Goal: Task Accomplishment & Management: Use online tool/utility

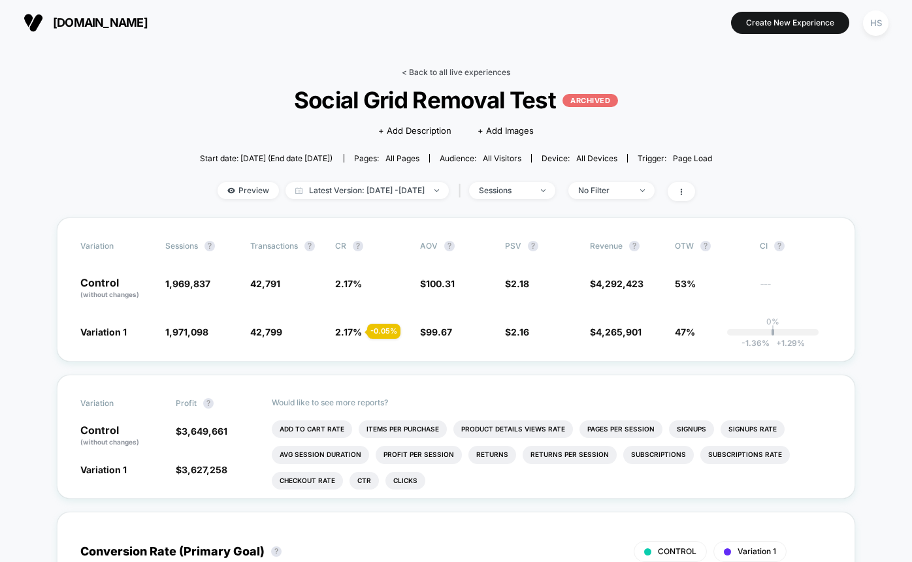
click at [435, 75] on link "< Back to all live experiences" at bounding box center [456, 72] width 108 height 10
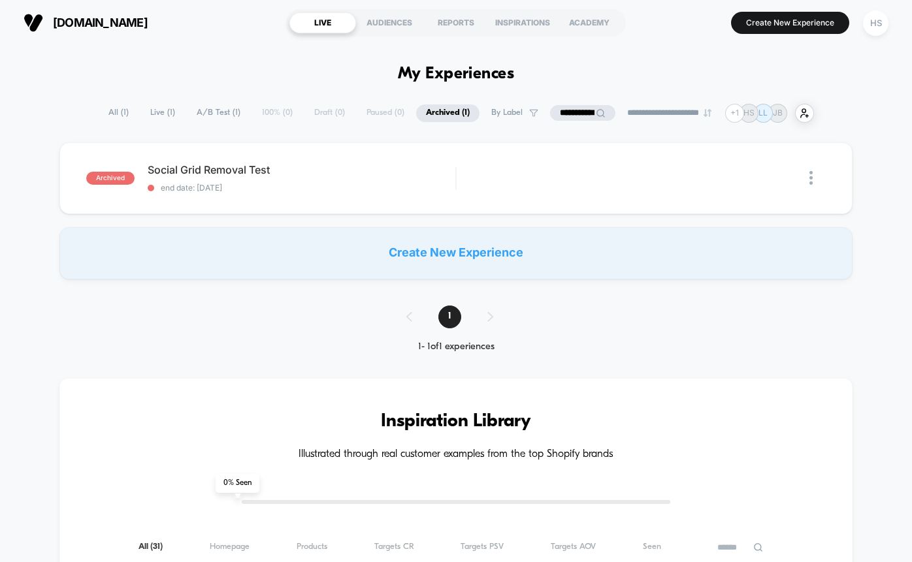
click at [103, 115] on span "All ( 1 )" at bounding box center [119, 113] width 40 height 18
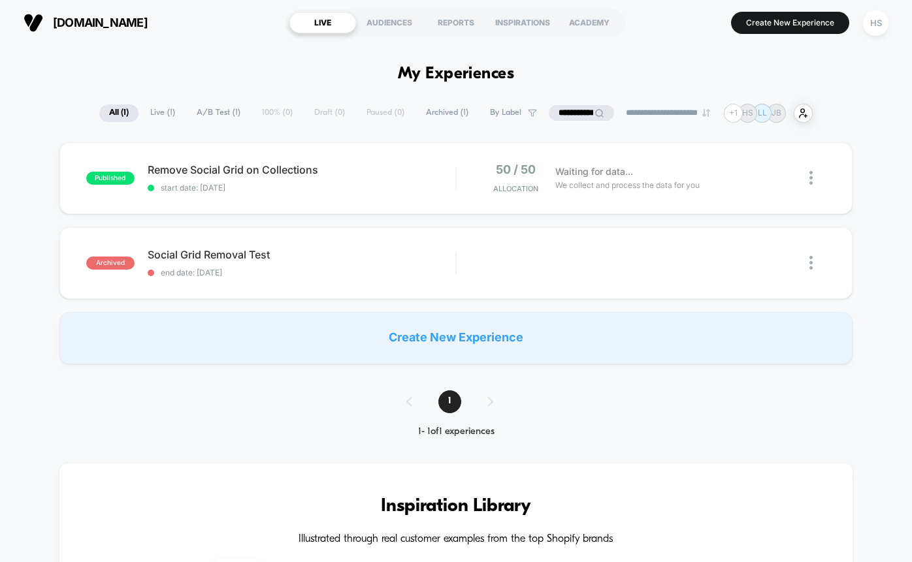
click at [159, 112] on span "Live ( 1 )" at bounding box center [162, 113] width 44 height 18
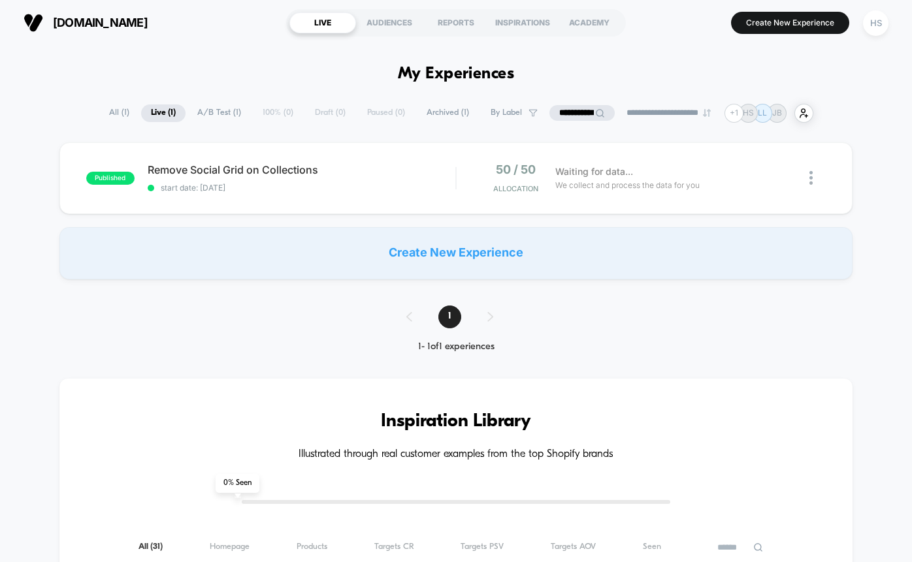
click at [569, 115] on input "**********" at bounding box center [581, 113] width 65 height 16
click at [569, 115] on input "**********" at bounding box center [582, 113] width 131 height 16
type input "*"
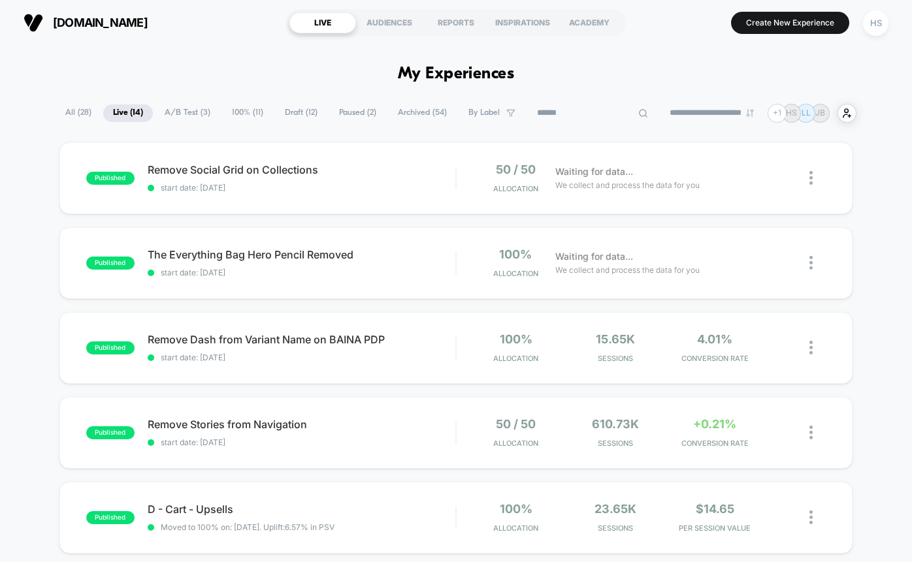
click at [75, 109] on span "All ( 28 )" at bounding box center [79, 113] width 46 height 18
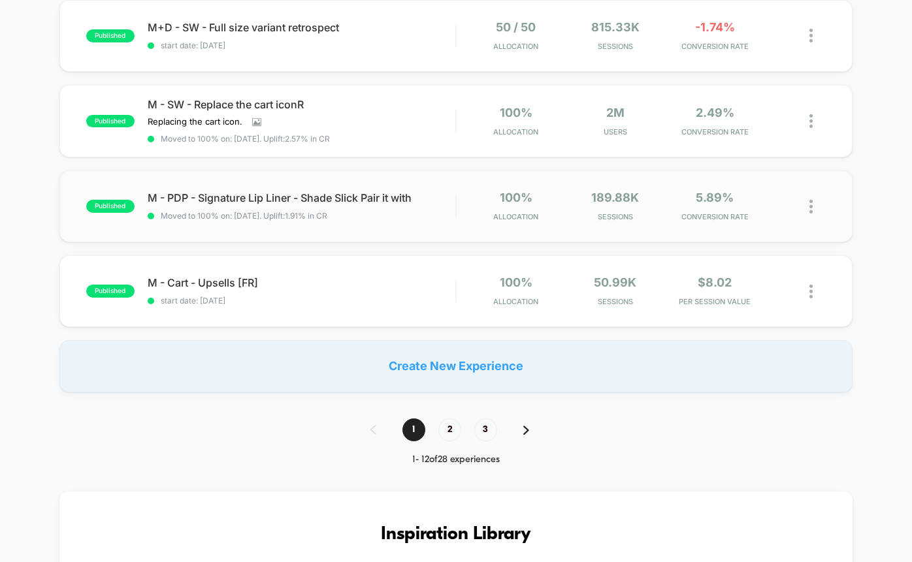
scroll to position [833, 0]
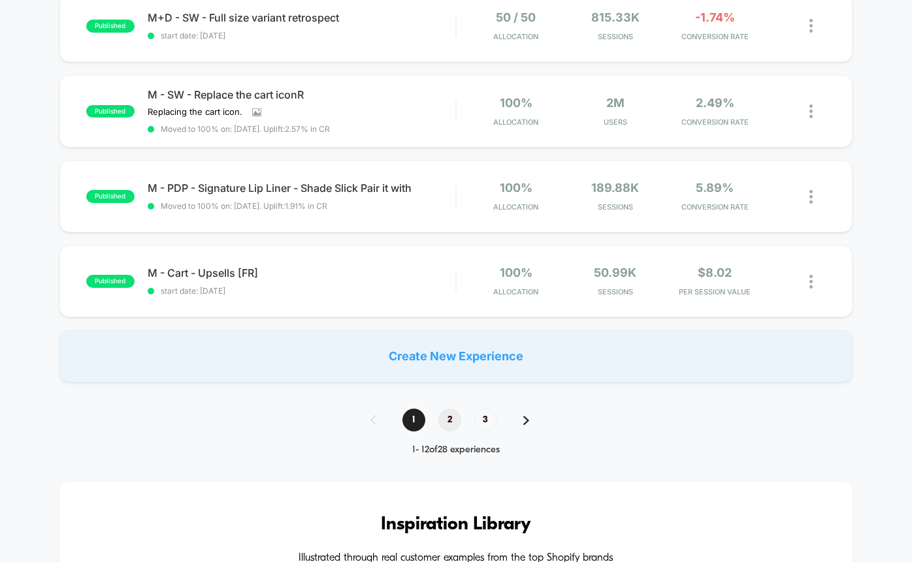
click at [450, 424] on span "2" at bounding box center [449, 420] width 23 height 23
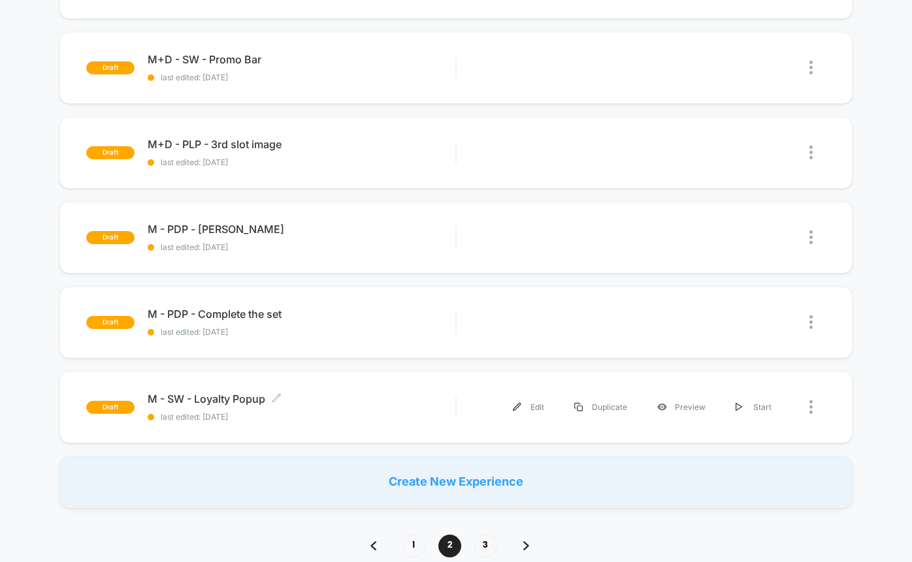
scroll to position [714, 0]
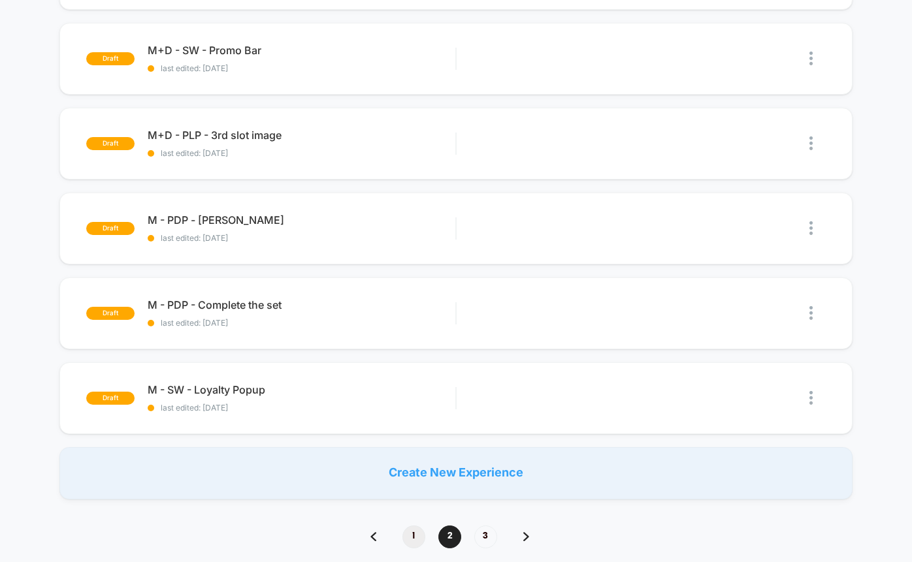
click at [413, 531] on span "1" at bounding box center [413, 537] width 23 height 23
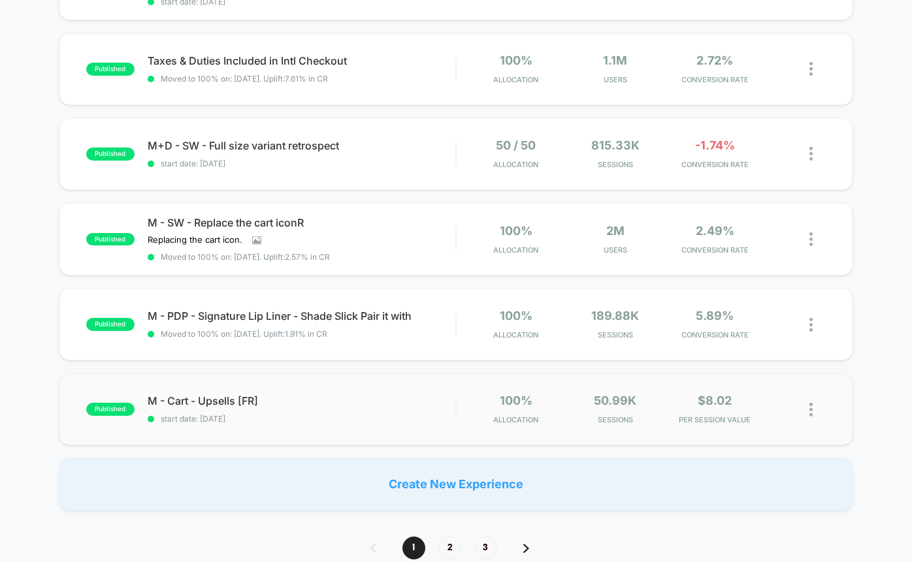
scroll to position [709, 0]
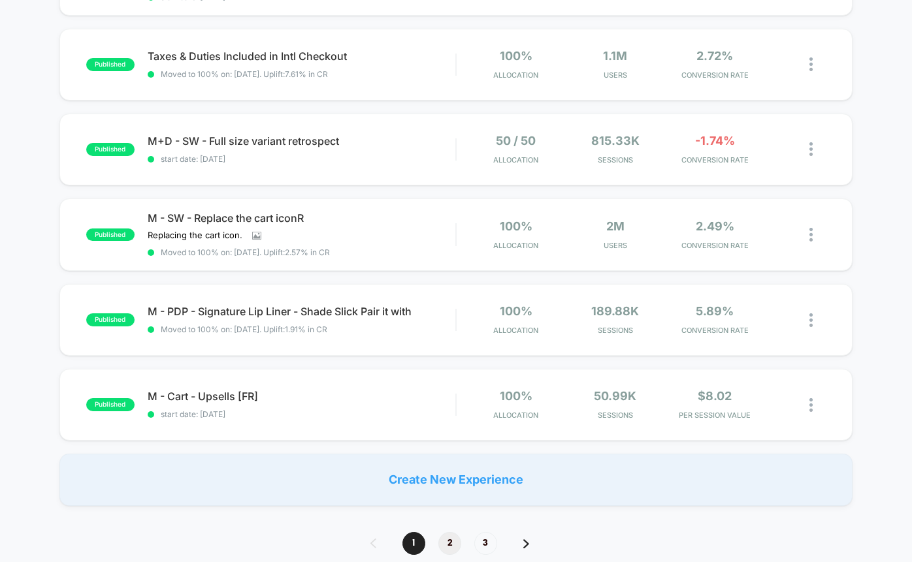
click at [450, 543] on span "2" at bounding box center [449, 543] width 23 height 23
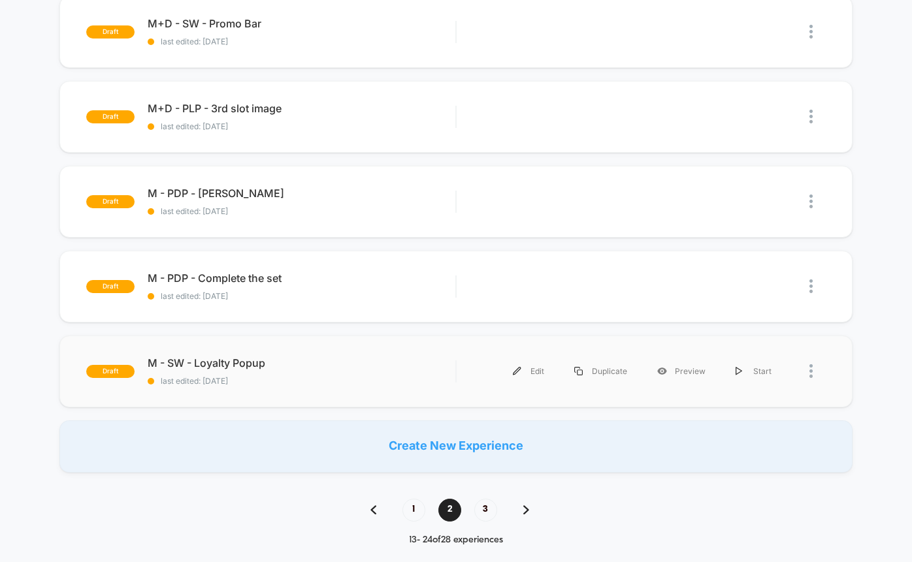
scroll to position [0, 0]
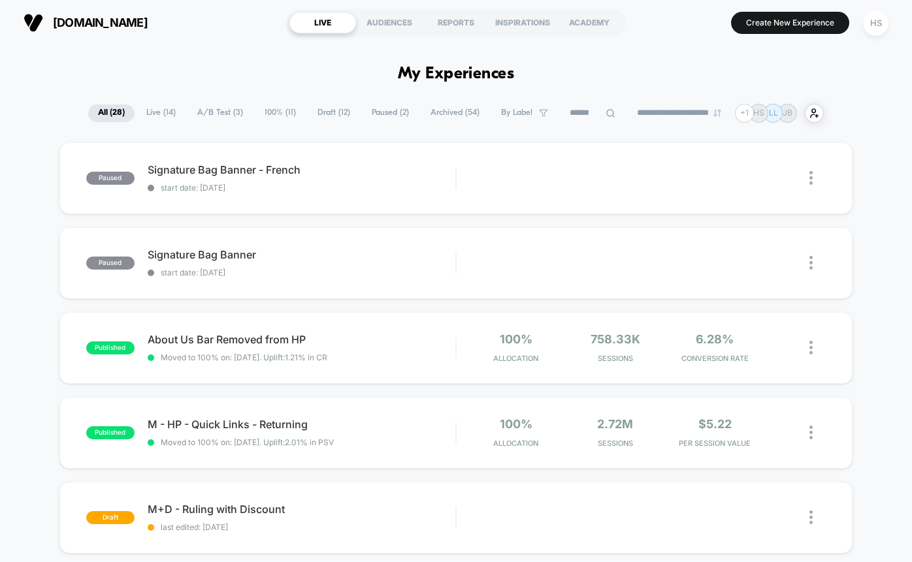
click at [149, 112] on span "Live ( 14 )" at bounding box center [160, 113] width 49 height 18
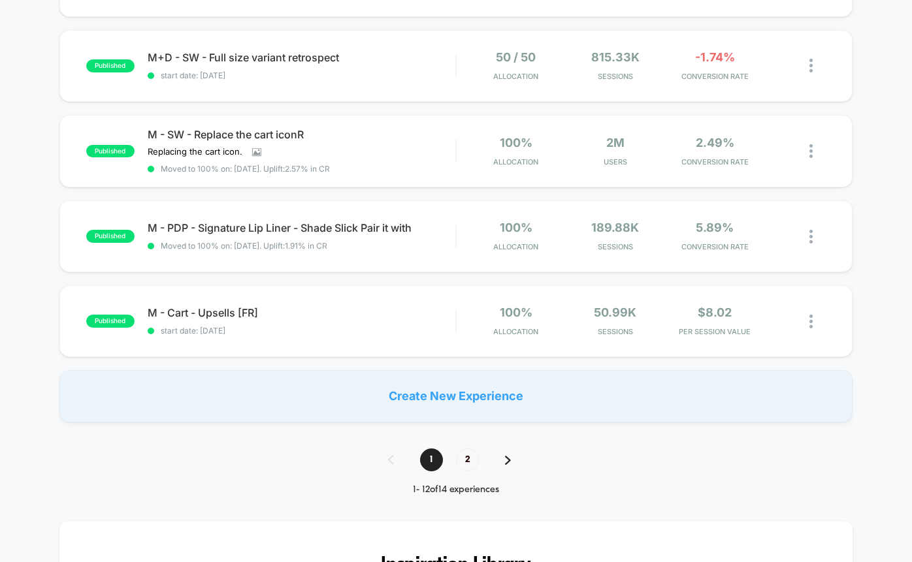
scroll to position [802, 0]
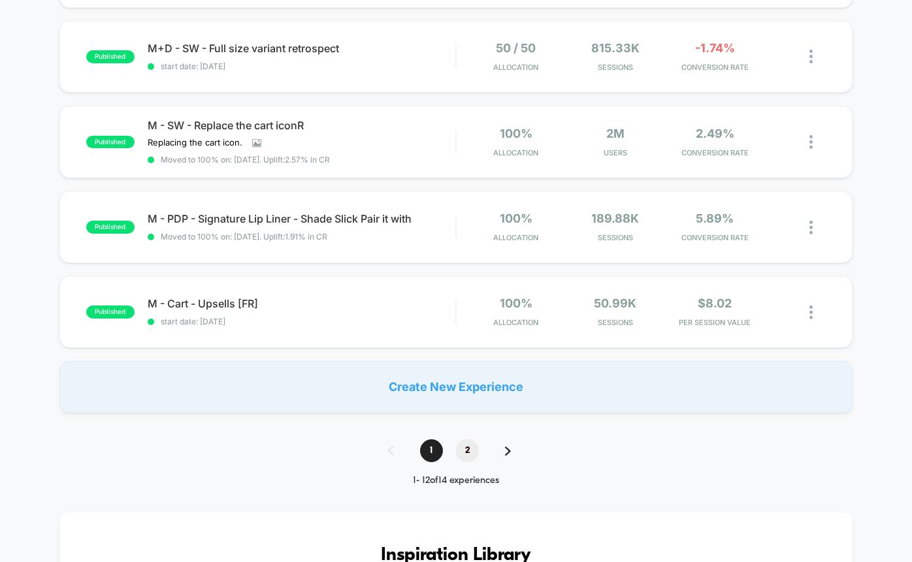
click at [467, 449] on span "2" at bounding box center [467, 451] width 23 height 23
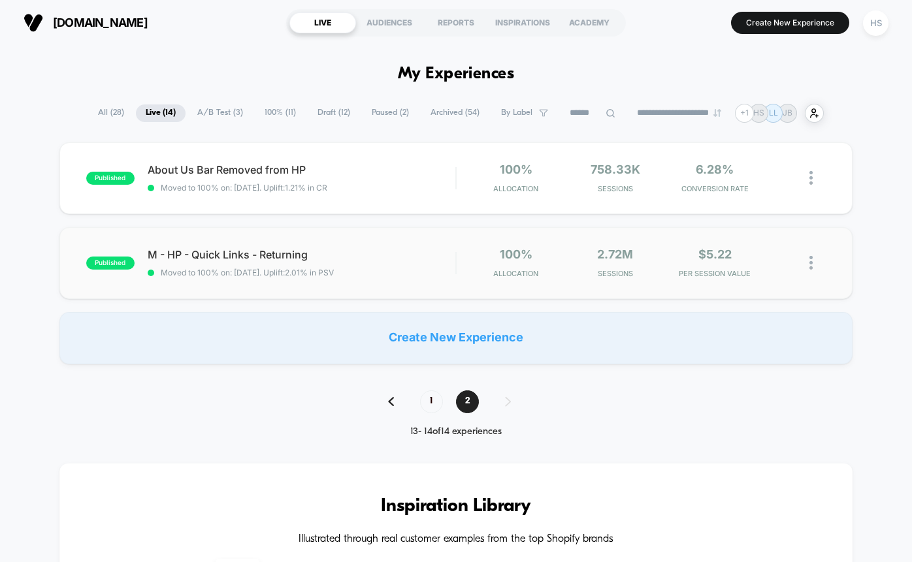
click at [810, 257] on img at bounding box center [810, 263] width 3 height 14
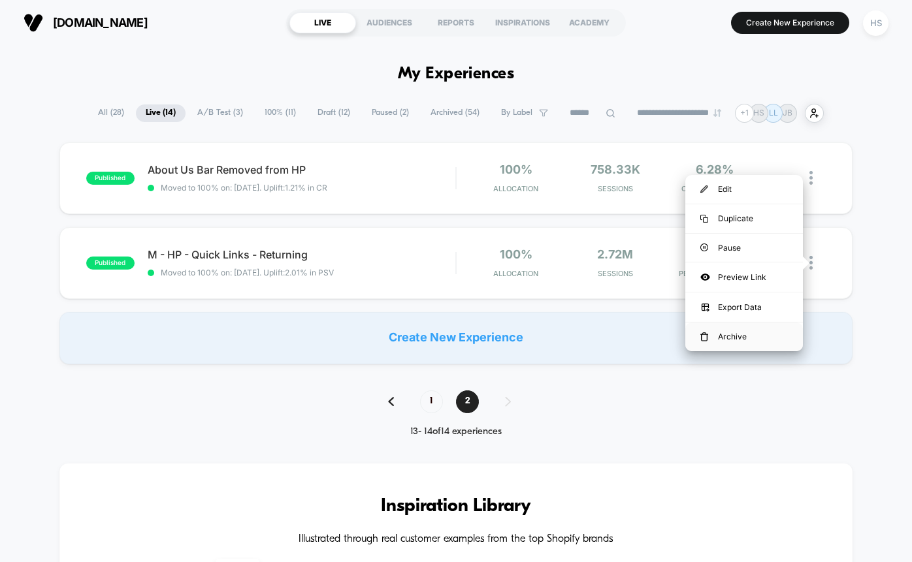
click at [728, 337] on div "Archive" at bounding box center [744, 337] width 118 height 29
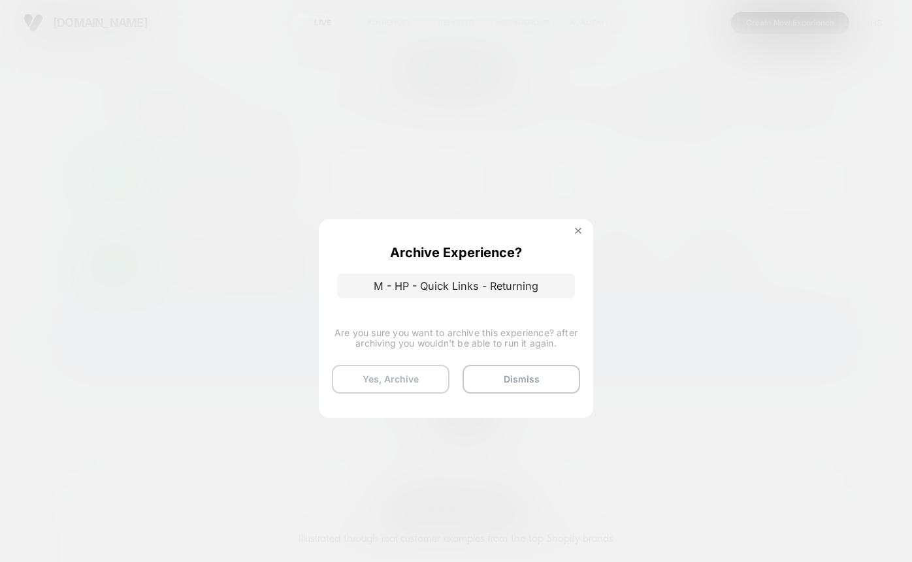
click at [410, 378] on button "Yes, Archive" at bounding box center [391, 379] width 118 height 29
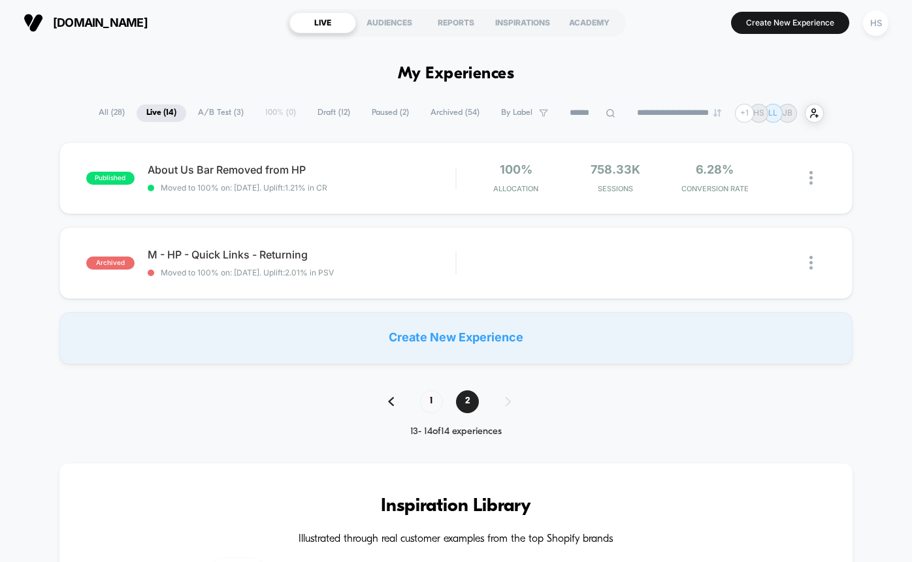
click at [447, 116] on span "Archived ( 54 )" at bounding box center [455, 113] width 69 height 18
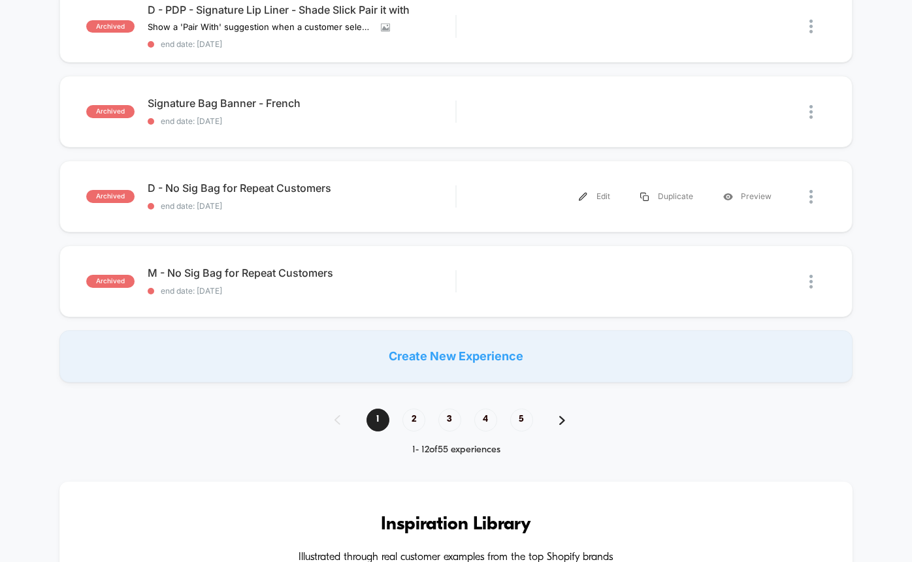
scroll to position [846, 0]
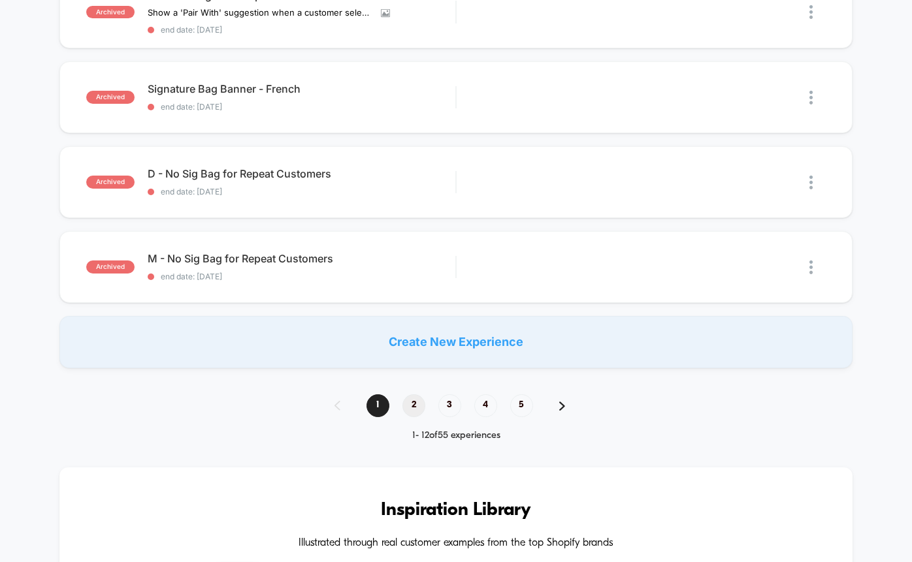
click at [418, 407] on span "2" at bounding box center [413, 405] width 23 height 23
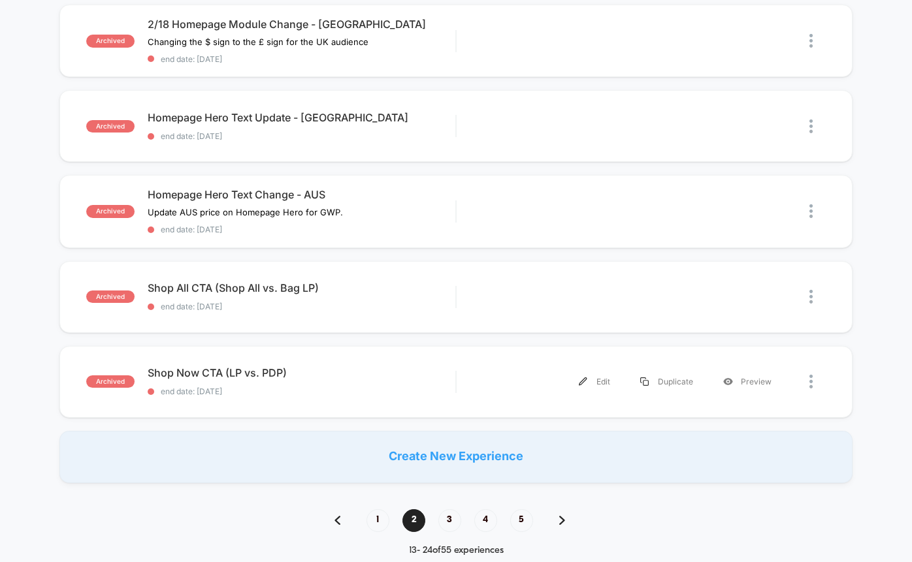
scroll to position [780, 0]
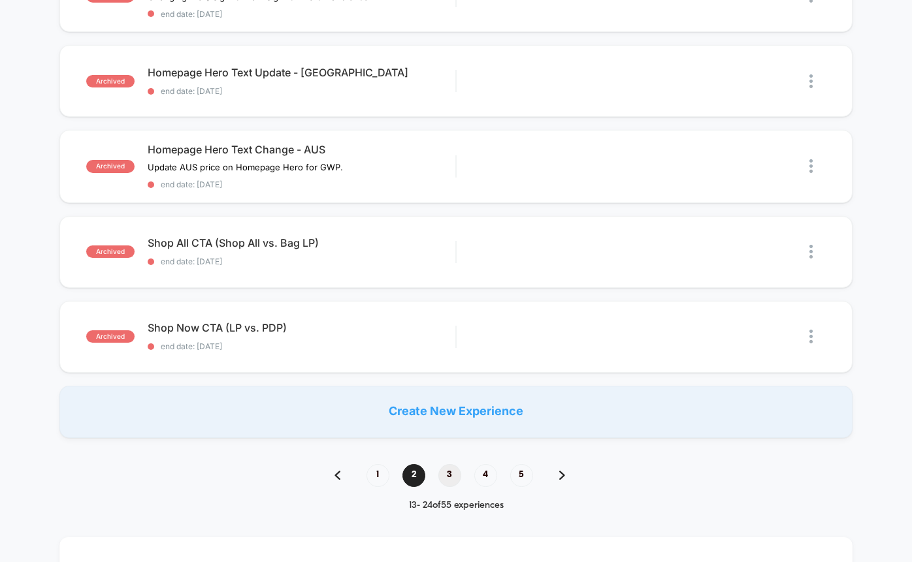
click at [447, 477] on span "3" at bounding box center [449, 475] width 23 height 23
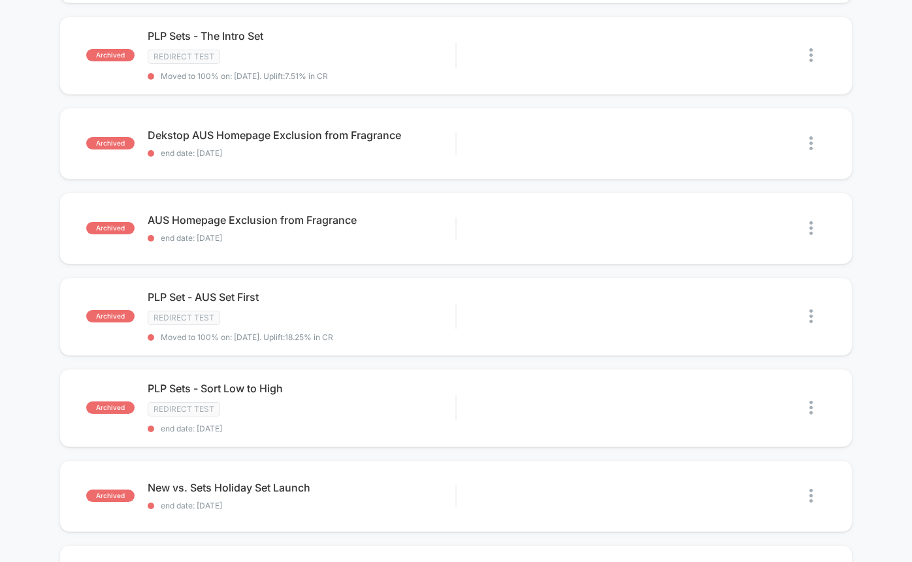
scroll to position [887, 0]
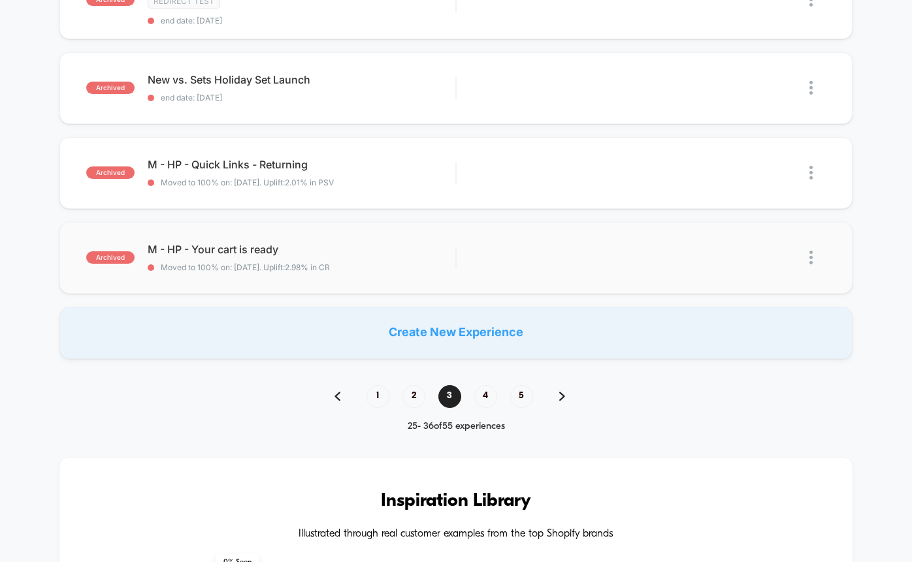
click at [810, 259] on img at bounding box center [810, 258] width 3 height 14
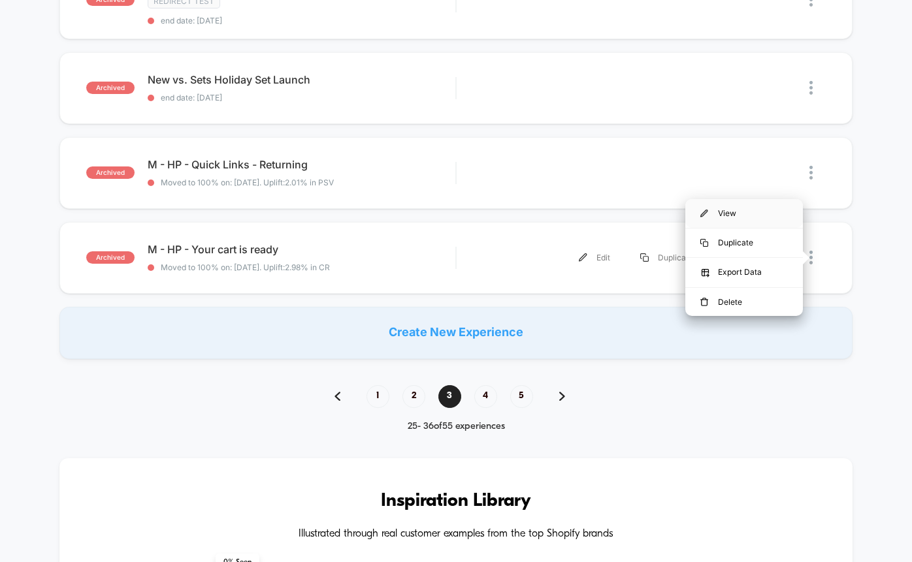
click at [727, 212] on div "View" at bounding box center [744, 213] width 118 height 29
